Goal: Book appointment/travel/reservation

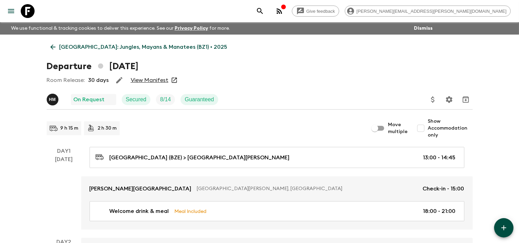
click at [30, 8] on icon at bounding box center [28, 11] width 14 height 14
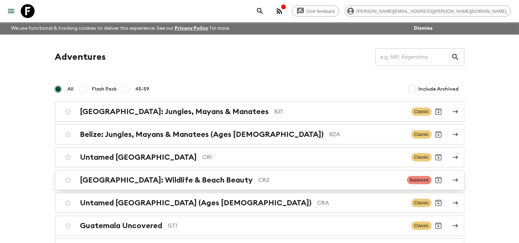
click at [147, 175] on div "[GEOGRAPHIC_DATA]: Wildlife & Beach Beauty CR2 Balanced" at bounding box center [246, 180] width 371 height 14
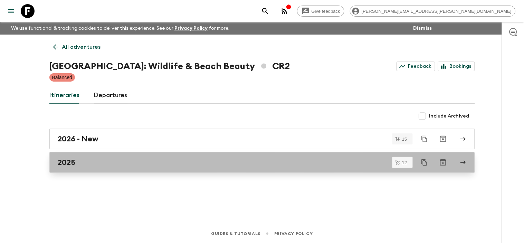
click at [106, 156] on link "2025" at bounding box center [262, 162] width 426 height 21
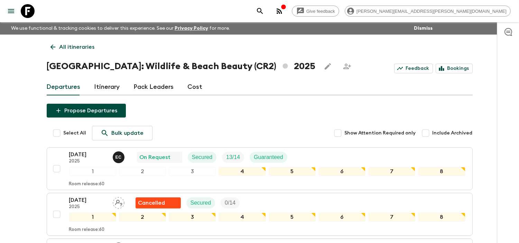
scroll to position [38, 0]
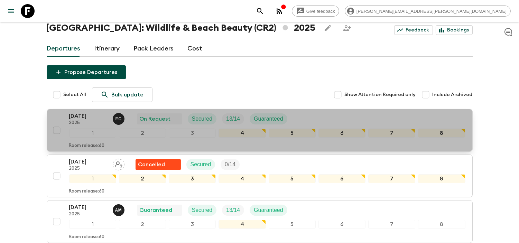
click at [93, 116] on p "[DATE]" at bounding box center [88, 116] width 38 height 8
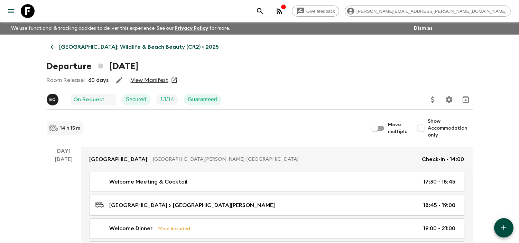
scroll to position [3, 0]
